Goal: Navigation & Orientation: Find specific page/section

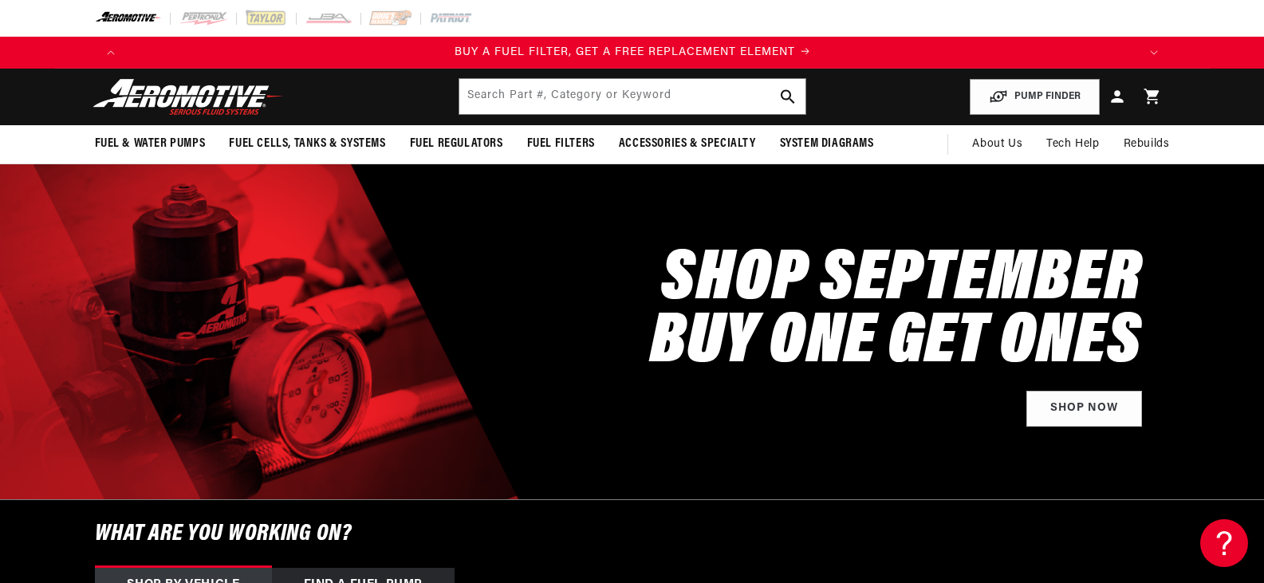
scroll to position [0, 1011]
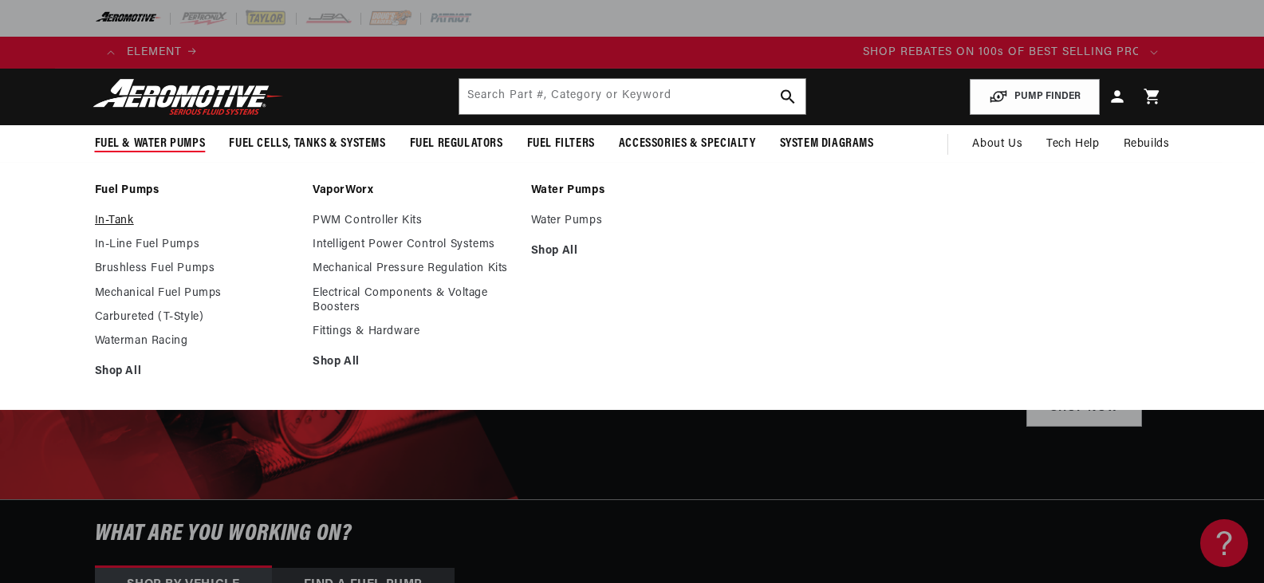
click at [111, 219] on link "In-Tank" at bounding box center [196, 221] width 203 height 14
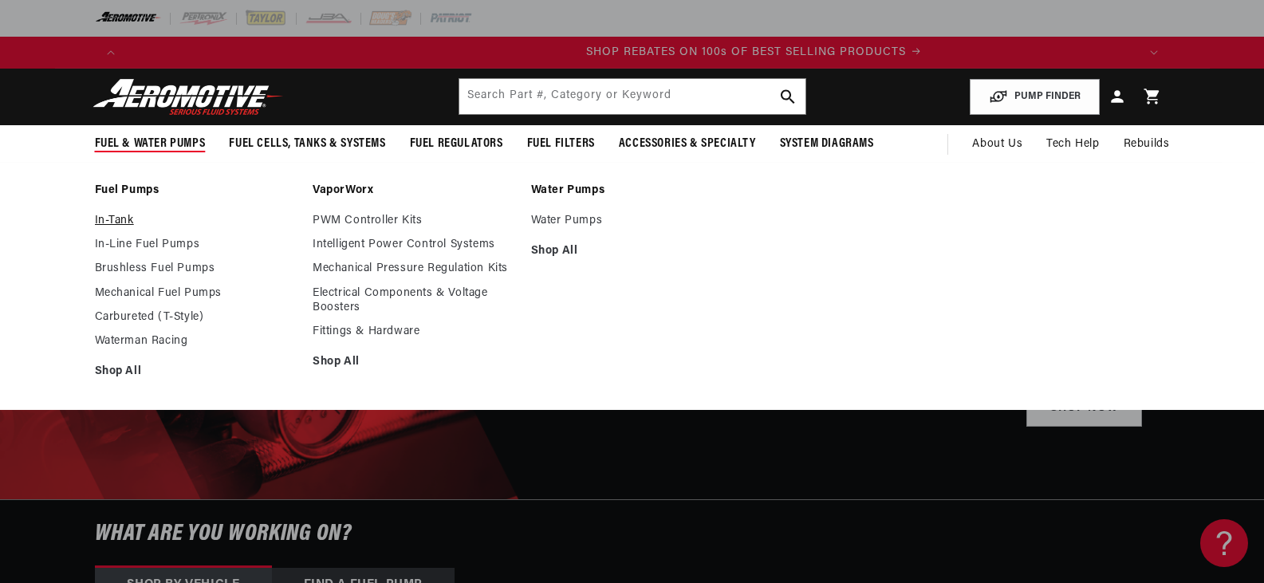
scroll to position [0, 2023]
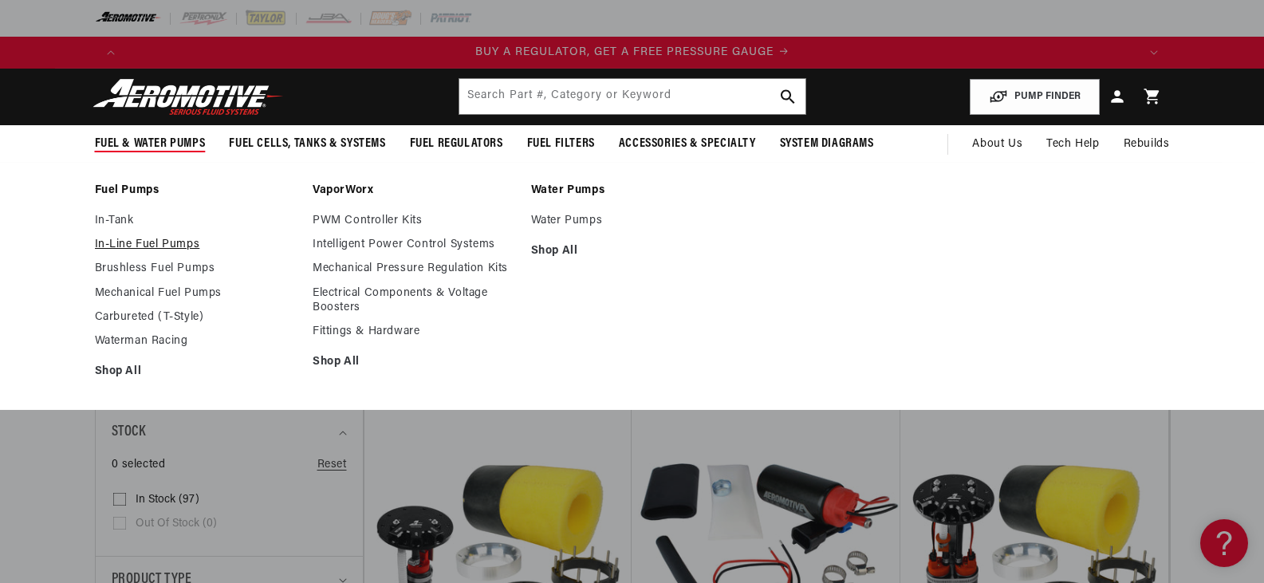
click at [112, 247] on link "In-Line Fuel Pumps" at bounding box center [196, 245] width 203 height 14
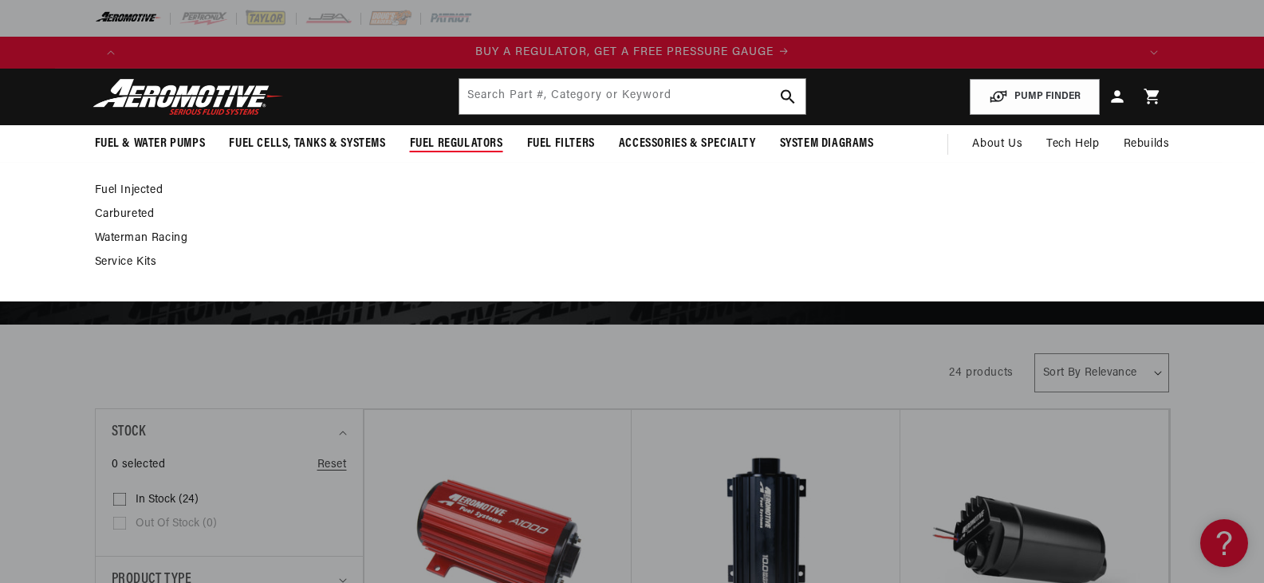
click at [131, 186] on link "Fuel Injected" at bounding box center [624, 190] width 1059 height 14
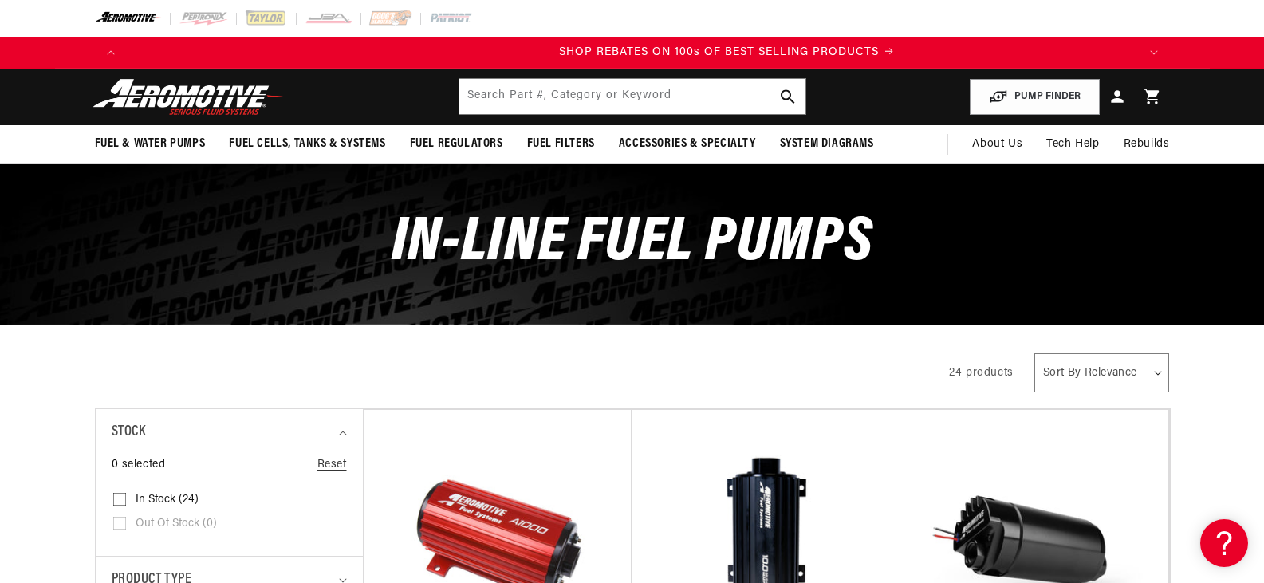
scroll to position [0, 2023]
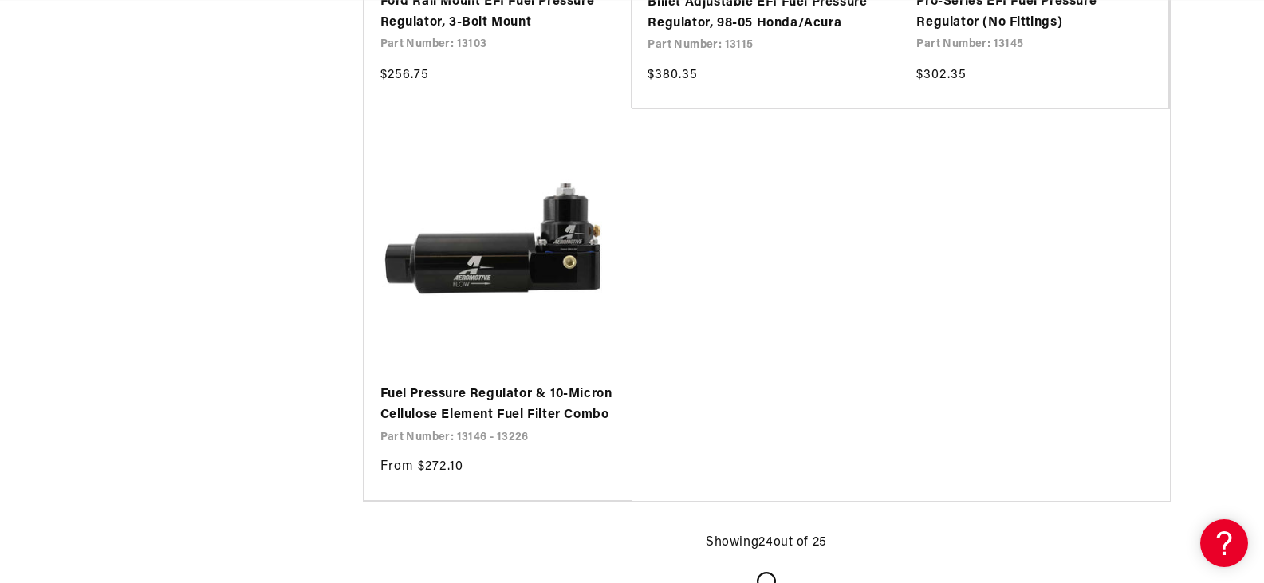
scroll to position [3529, 0]
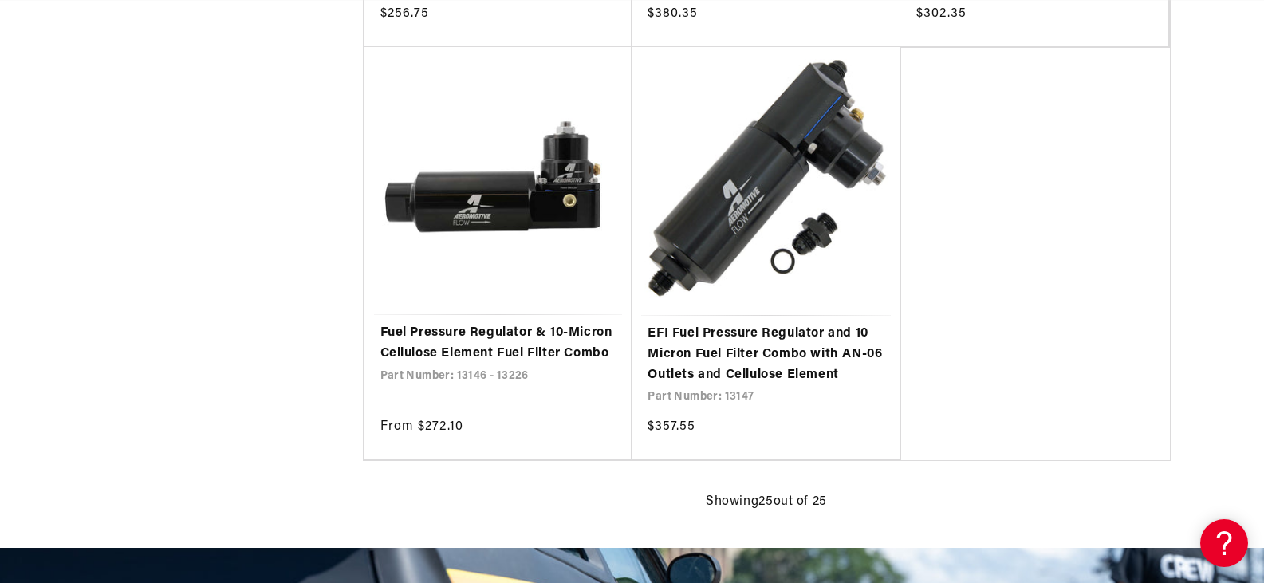
scroll to position [0, 2023]
